Goal: Communication & Community: Answer question/provide support

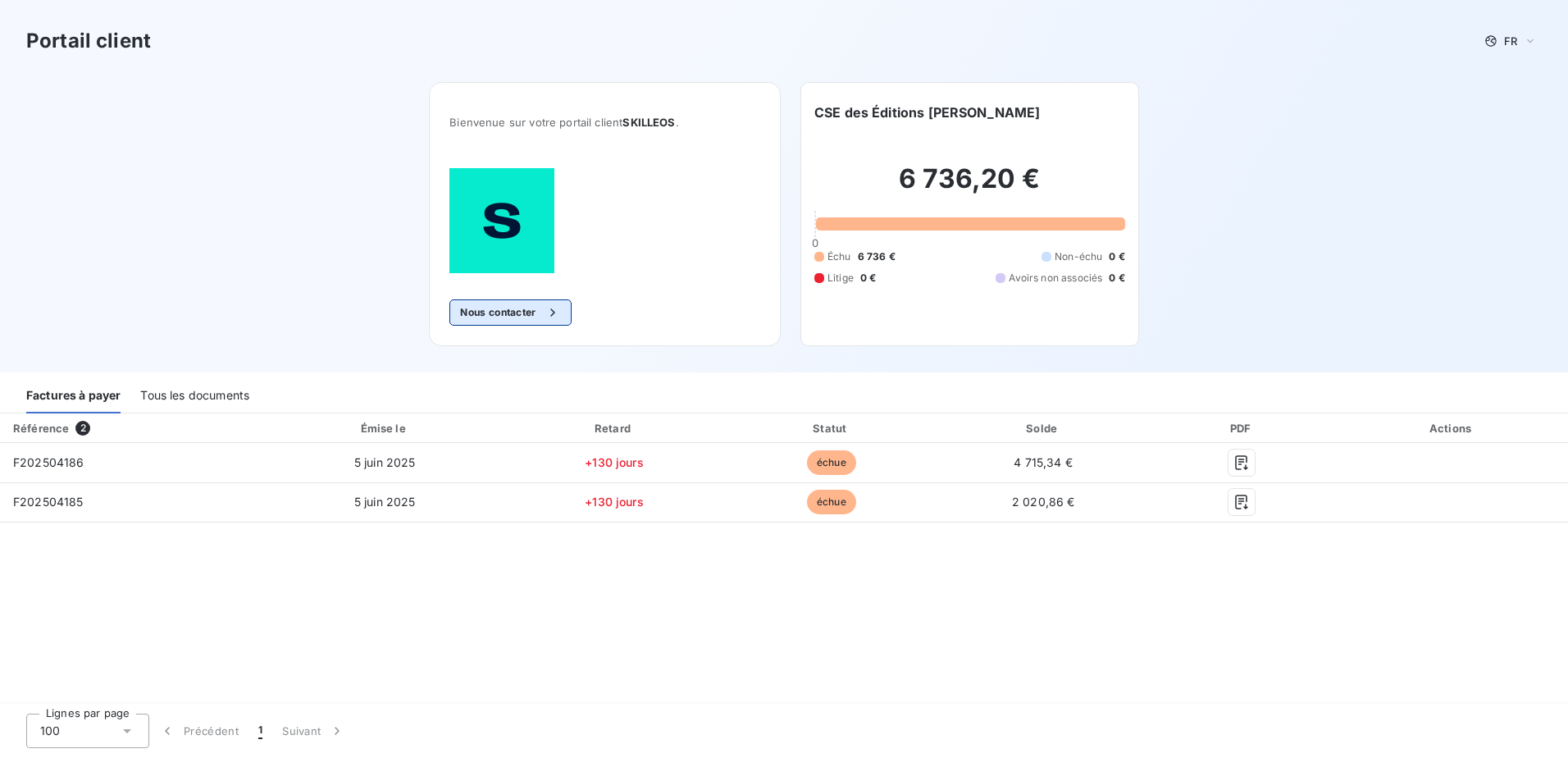
click at [508, 311] on button "Nous contacter" at bounding box center [510, 313] width 122 height 26
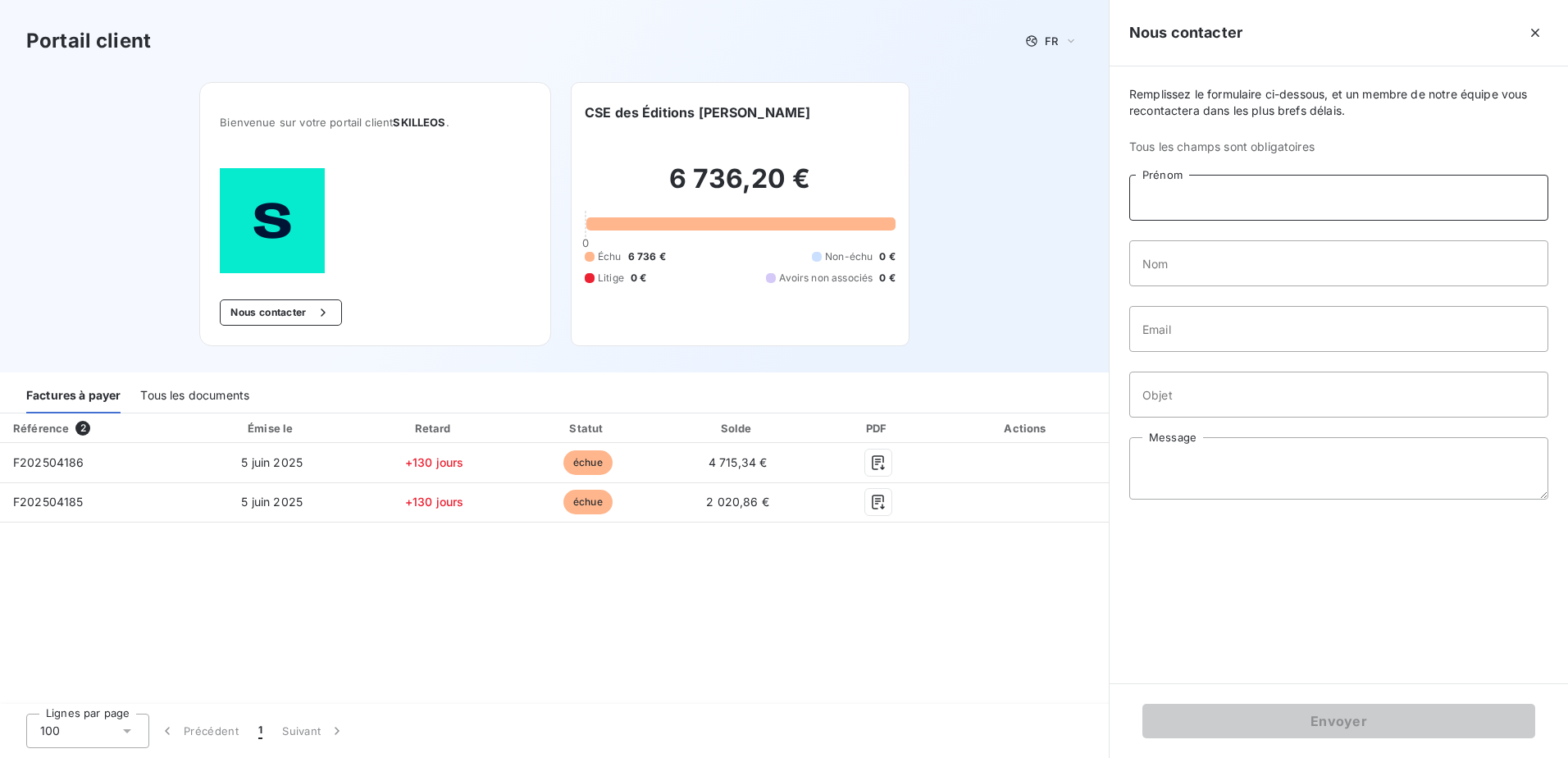
click at [1197, 203] on input "Prénom" at bounding box center [1338, 197] width 419 height 46
type input "[PERSON_NAME]"
click at [1232, 267] on input "Nom" at bounding box center [1338, 263] width 419 height 46
type input "brenier"
click at [1227, 330] on input "Email" at bounding box center [1338, 328] width 419 height 46
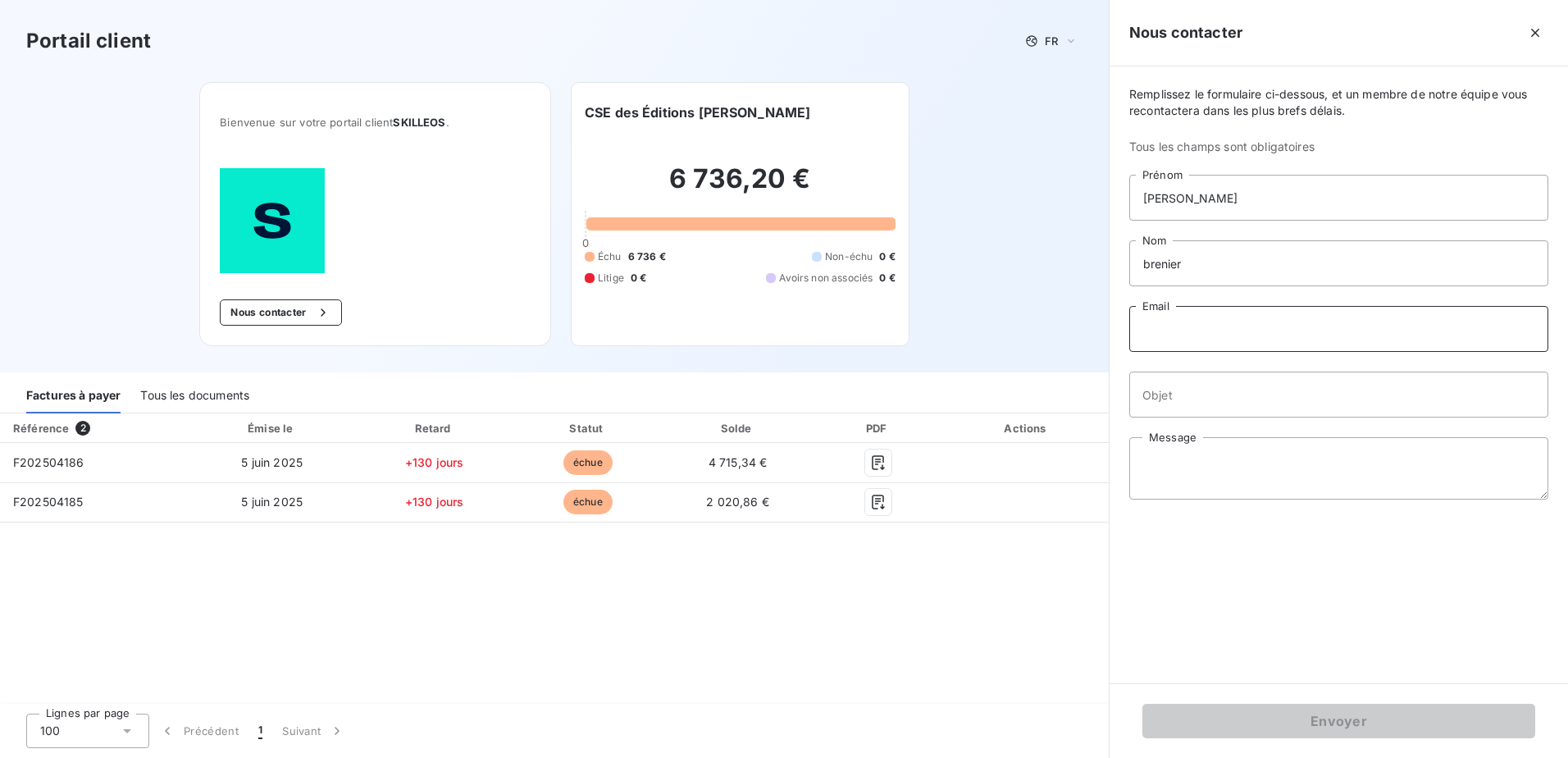
type input "[EMAIL_ADDRESS][DOMAIN_NAME]"
click at [1272, 397] on input "Objet" at bounding box center [1338, 394] width 419 height 46
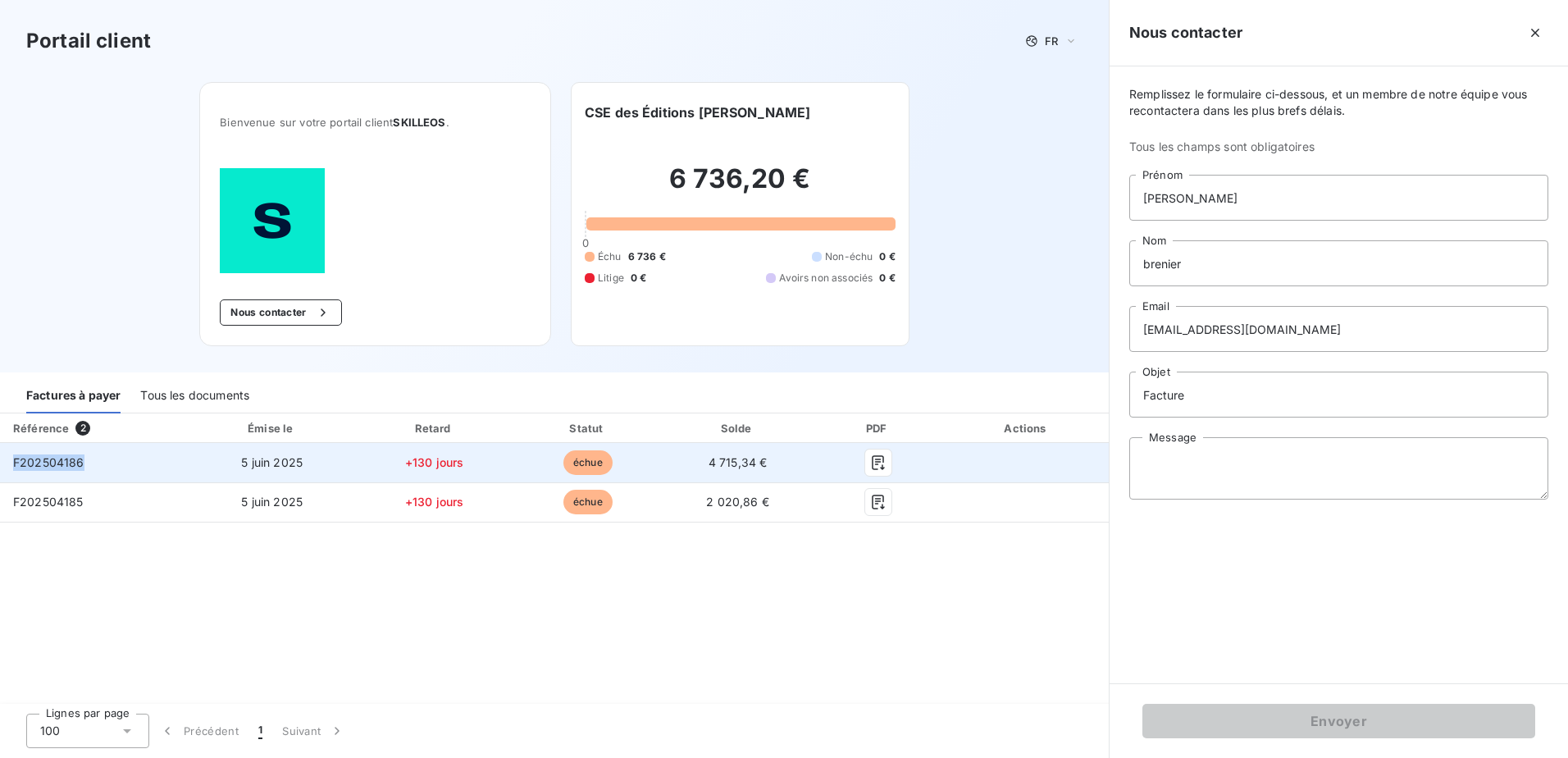
drag, startPoint x: 85, startPoint y: 462, endPoint x: 6, endPoint y: 461, distance: 79.0
click at [6, 461] on td "F202504186" at bounding box center [94, 463] width 188 height 39
copy span "F202504186"
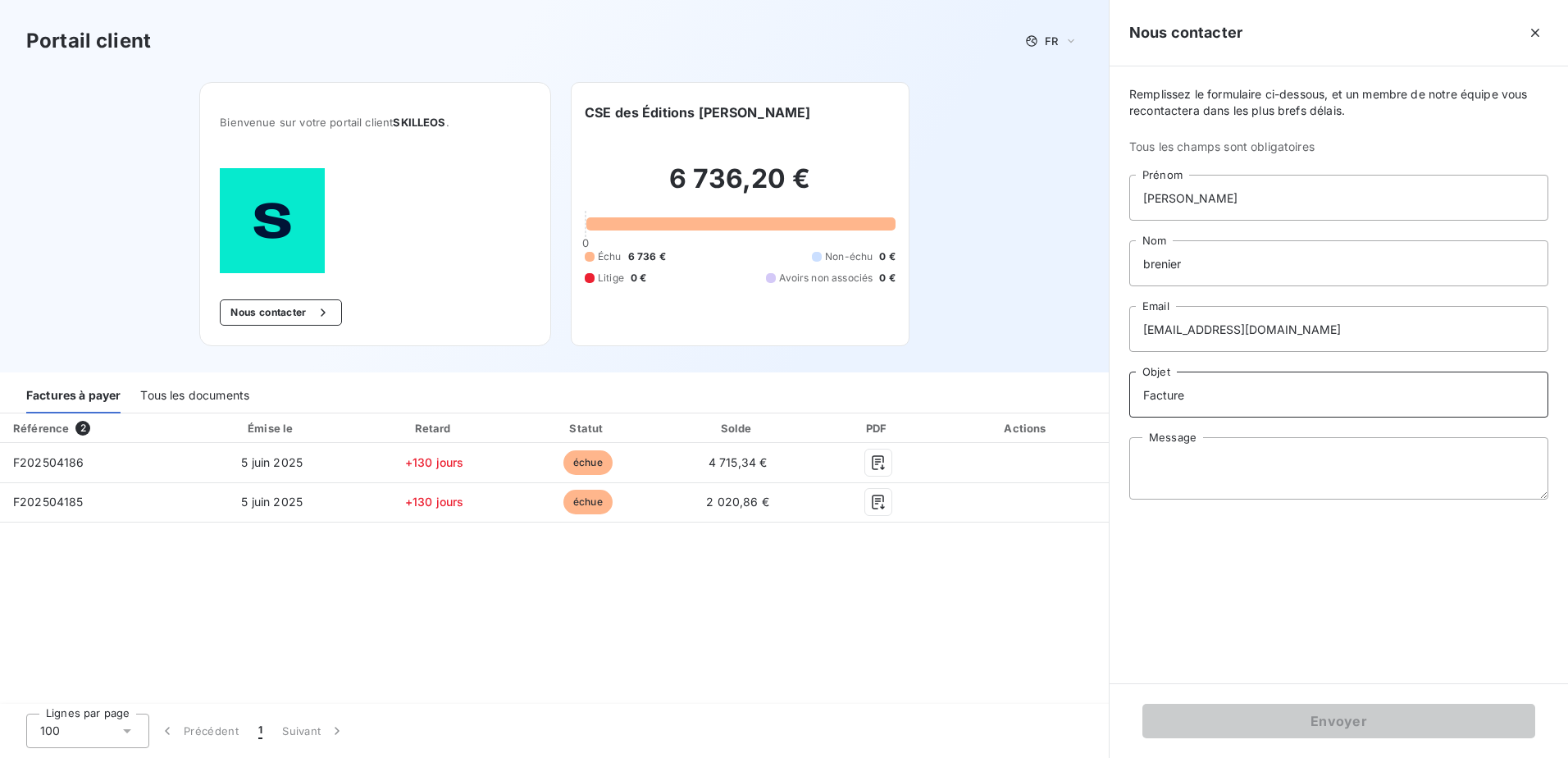
click at [1252, 394] on input "Facture" at bounding box center [1338, 394] width 419 height 46
paste input "F202504186"
drag, startPoint x: 101, startPoint y: 499, endPoint x: -20, endPoint y: 510, distance: 121.5
click at [0, 510] on html "Portail client FR Bienvenue sur votre portail client SKILLEOS . Nous contacter …" at bounding box center [784, 379] width 1568 height 758
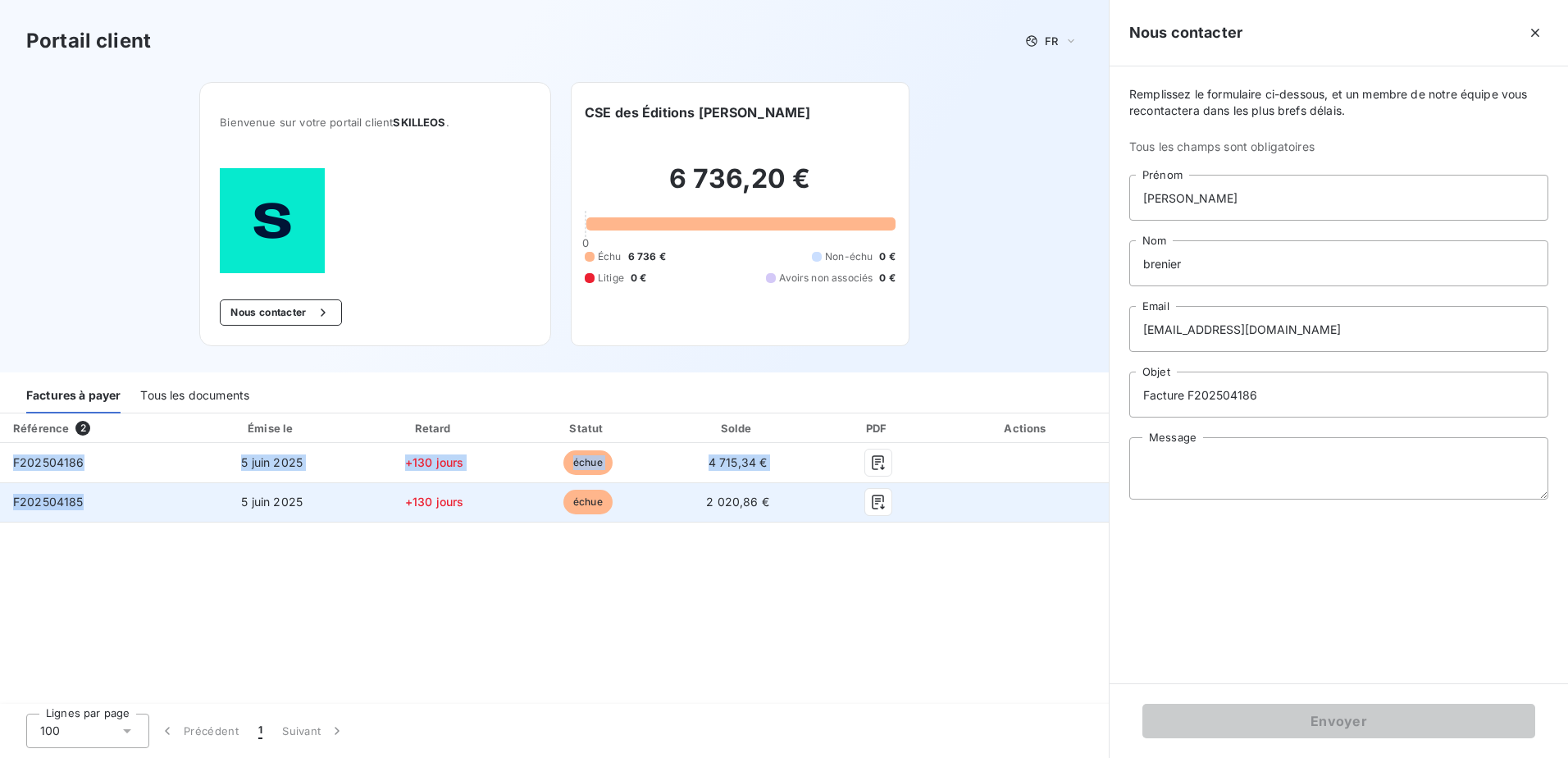
drag, startPoint x: -20, startPoint y: 510, endPoint x: 118, endPoint y: 507, distance: 138.0
click at [118, 507] on td "F202504185" at bounding box center [94, 502] width 188 height 39
drag, startPoint x: 82, startPoint y: 500, endPoint x: 17, endPoint y: 500, distance: 65.0
click at [17, 500] on span "F202504185" at bounding box center [48, 501] width 71 height 14
copy span "F202504185"
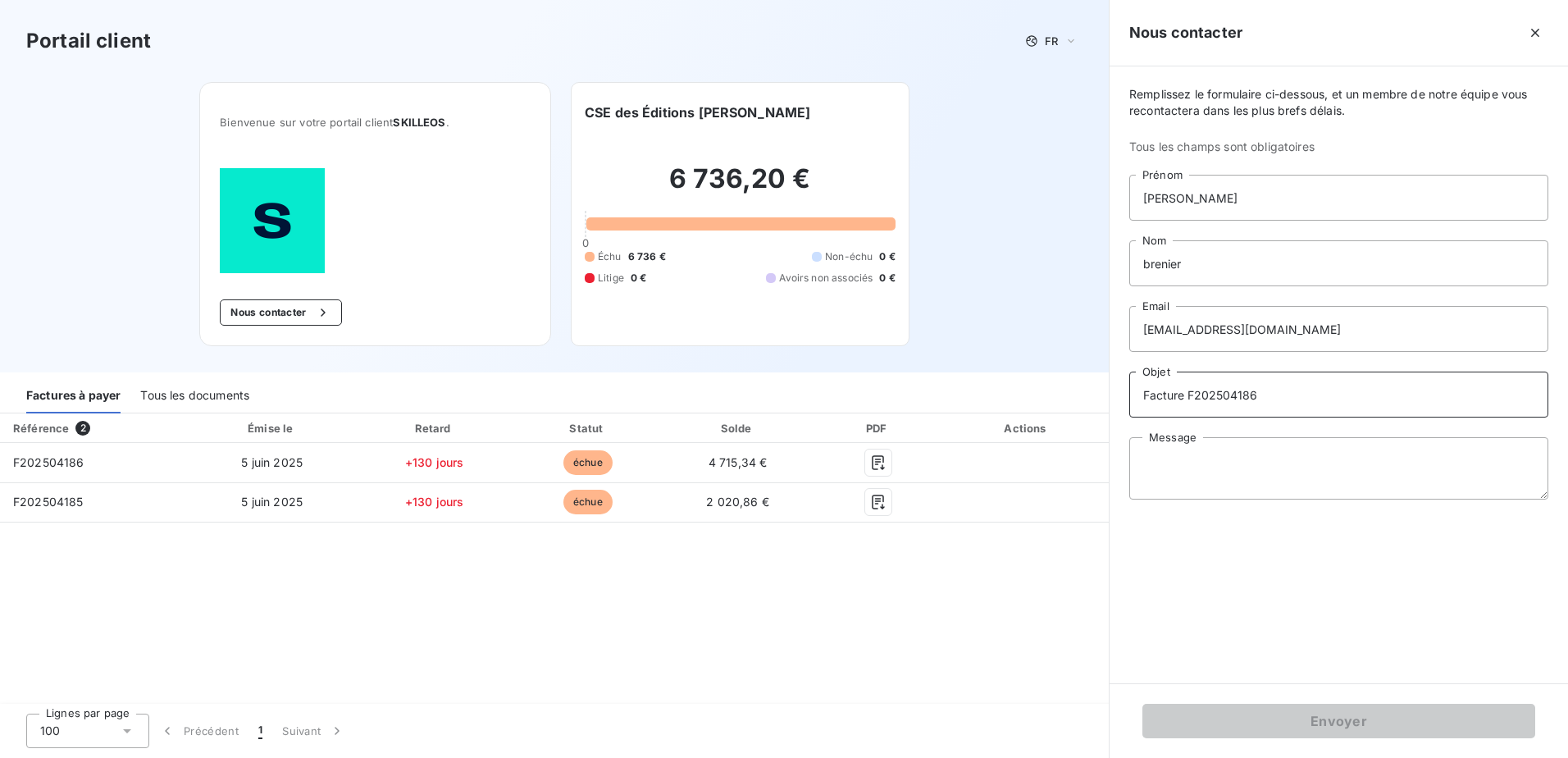
click at [1298, 398] on input "Facture F202504186" at bounding box center [1338, 394] width 419 height 46
paste input "F202504185"
type input "Facture F202504186 F202504185"
click at [1267, 463] on textarea "Message" at bounding box center [1338, 468] width 419 height 62
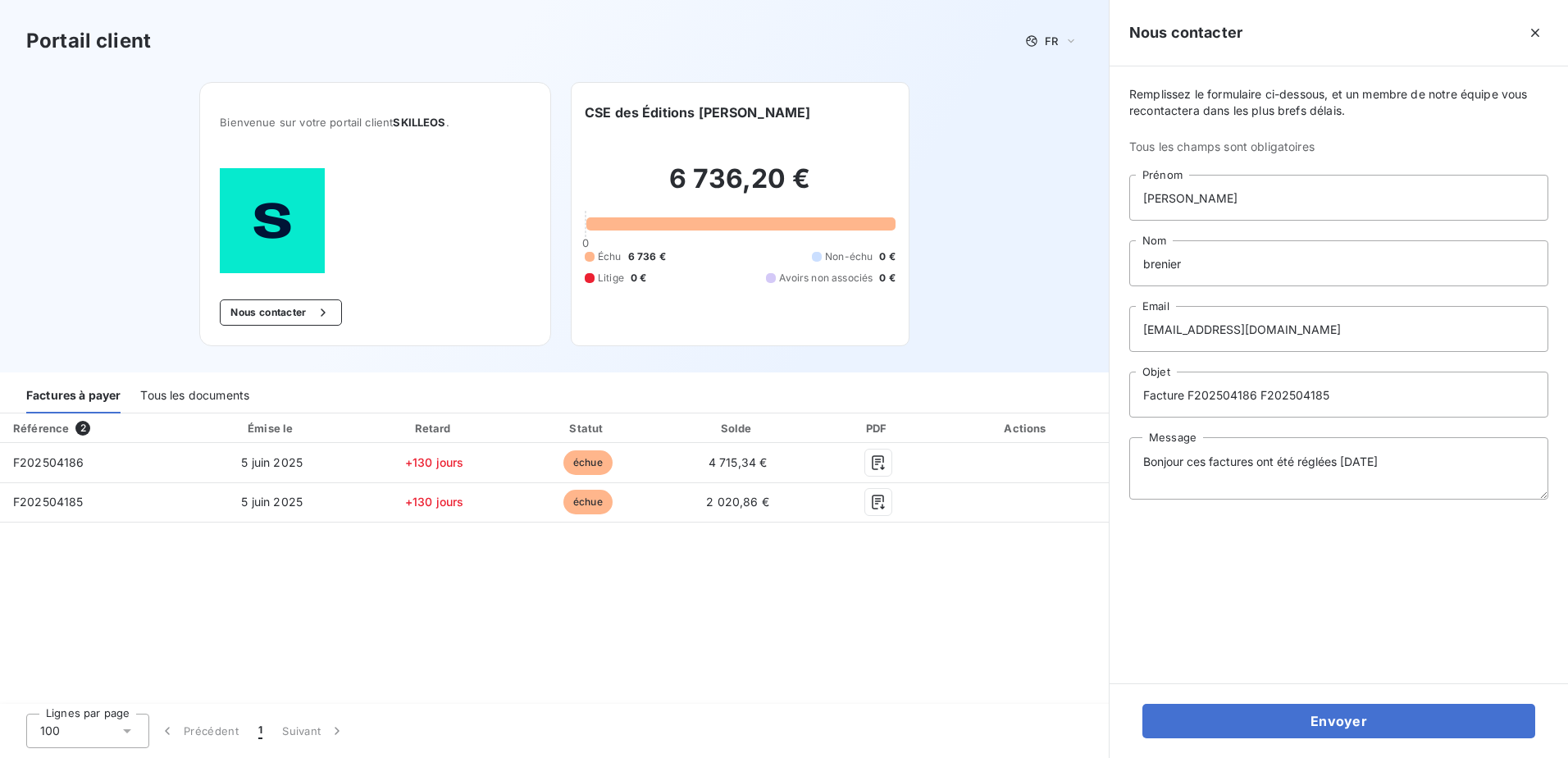
click at [987, 613] on div "Référence 2 Émise le Retard Statut Solde PDF Actions F202504186 [DATE] +130 jou…" at bounding box center [554, 560] width 1109 height 292
click at [1419, 467] on textarea "Bonjour ces factures ont été réglées [DATE]" at bounding box center [1338, 468] width 419 height 62
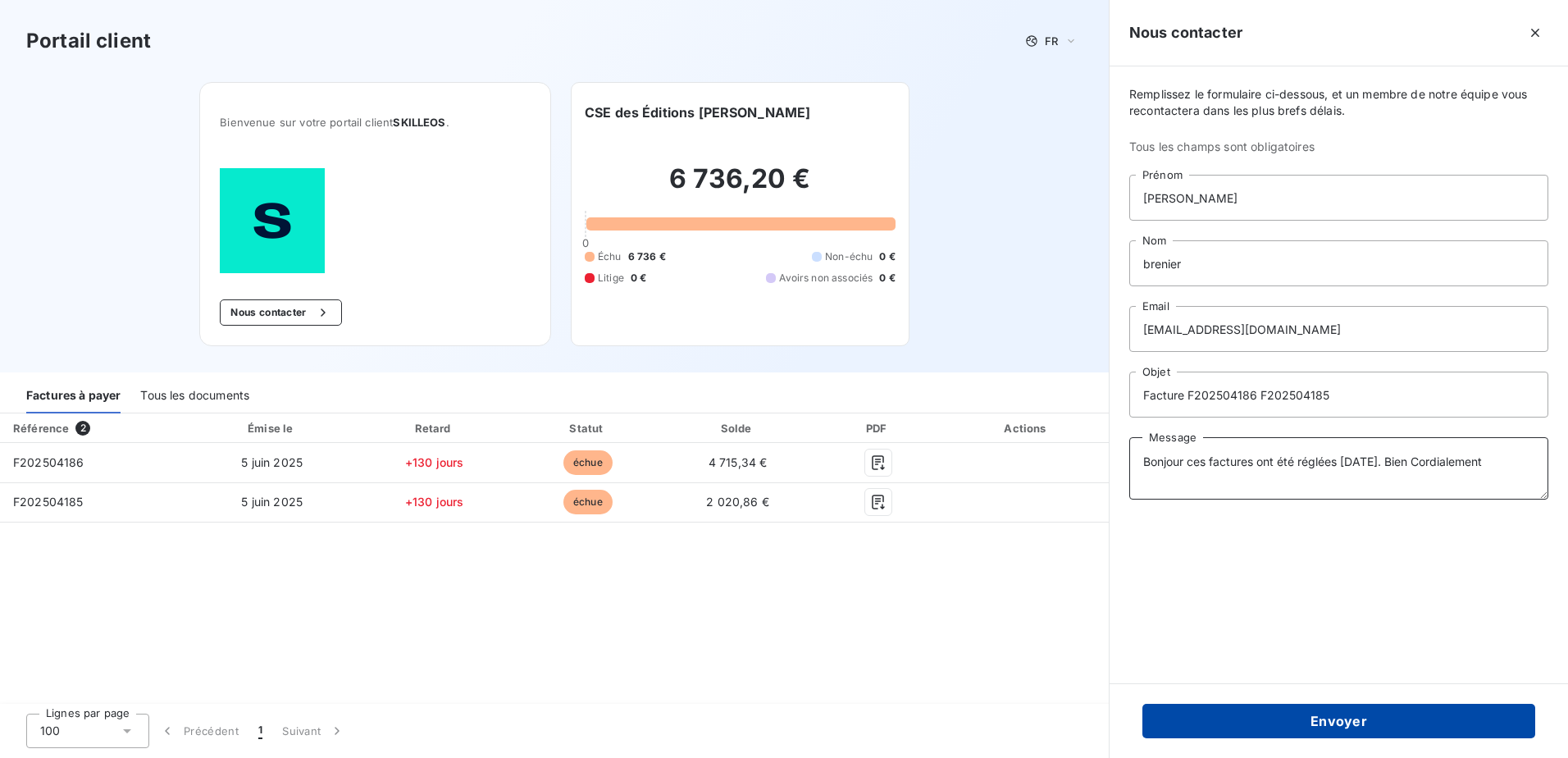
type textarea "Bonjour ces factures ont été réglées [DATE]. Bien Cordialement"
click at [1281, 723] on button "Envoyer" at bounding box center [1338, 721] width 393 height 34
